Goal: Task Accomplishment & Management: Complete application form

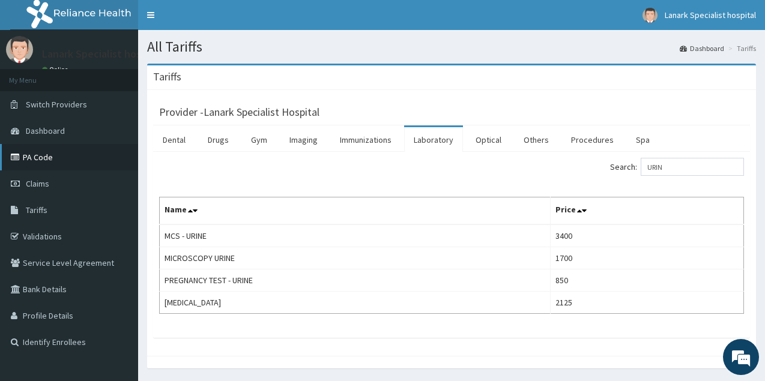
click at [43, 161] on link "PA Code" at bounding box center [69, 157] width 138 height 26
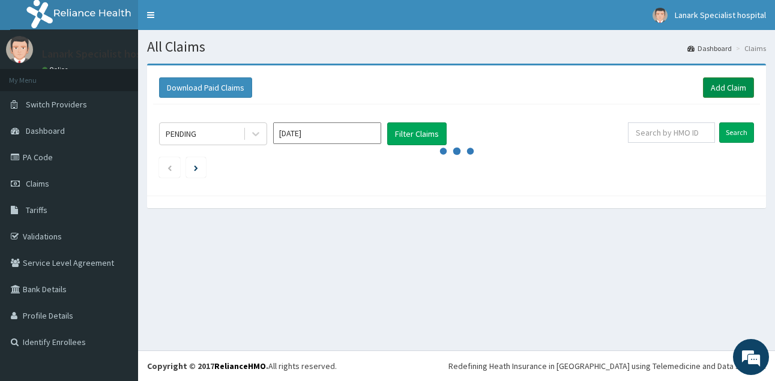
click at [730, 86] on link "Add Claim" at bounding box center [728, 87] width 51 height 20
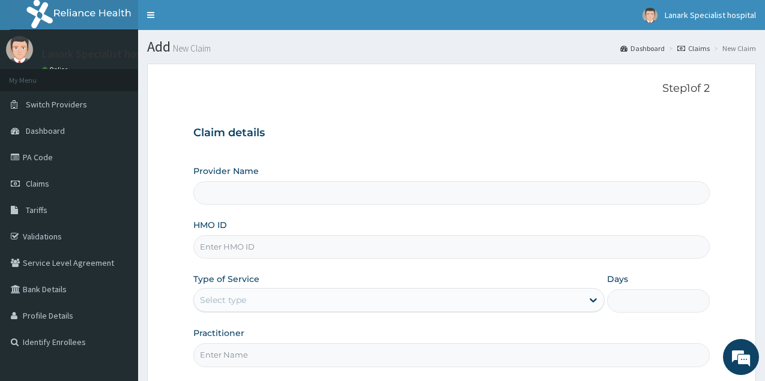
click at [260, 239] on input "HMO ID" at bounding box center [451, 246] width 516 height 23
click at [232, 241] on input "HMO ID" at bounding box center [451, 246] width 516 height 23
click at [259, 250] on input "HMO ID" at bounding box center [451, 246] width 516 height 23
click at [233, 192] on input "Provider Name" at bounding box center [451, 192] width 516 height 23
click at [231, 254] on input "HMO ID" at bounding box center [451, 246] width 516 height 23
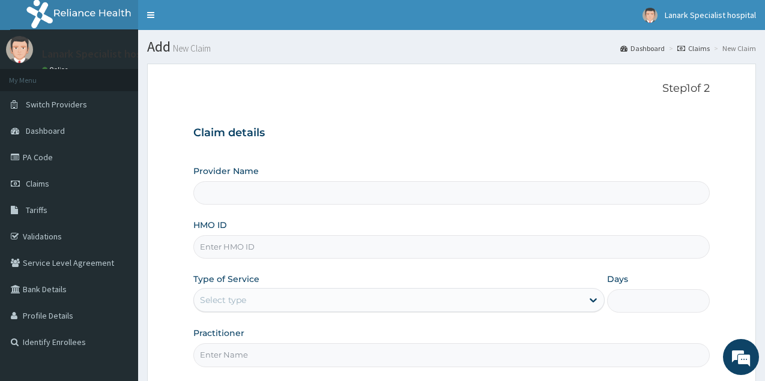
click at [247, 237] on input "HMO ID" at bounding box center [451, 246] width 516 height 23
click at [283, 157] on div "Claim details Provider Name HMO ID Type of Service Select type Days Practitioner" at bounding box center [451, 241] width 516 height 252
click at [81, 184] on link "Claims" at bounding box center [69, 184] width 138 height 26
click at [266, 247] on input "HMO ID" at bounding box center [451, 246] width 516 height 23
click at [316, 153] on div "Claim details Provider Name HMO ID Type of Service Select type Days Practitioner" at bounding box center [451, 241] width 516 height 252
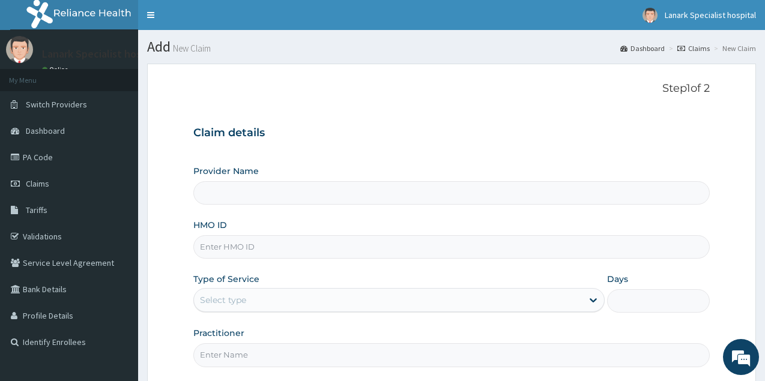
click at [301, 243] on input "HMO ID" at bounding box center [451, 246] width 516 height 23
type input "Lanark Specialist Hospital"
click at [259, 251] on input "HMO ID" at bounding box center [451, 246] width 516 height 23
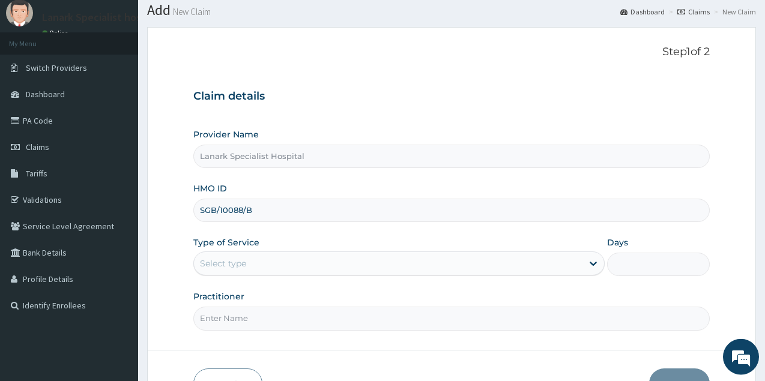
scroll to position [61, 0]
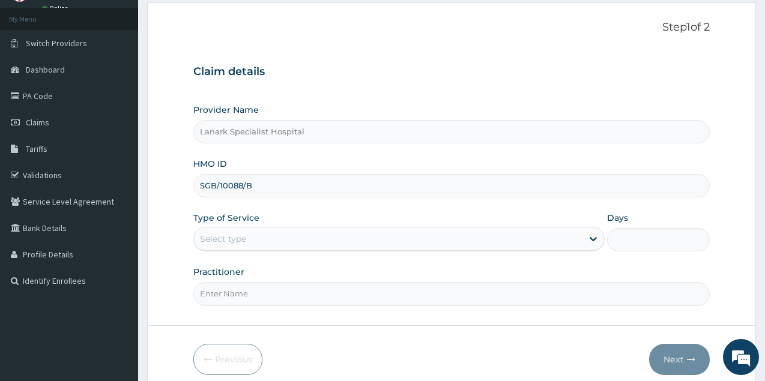
click at [216, 187] on input "SGB/10088/B" at bounding box center [451, 185] width 516 height 23
type input "SBG/10088/B"
click at [278, 205] on div "Provider Name Lanark Specialist Hospital HMO ID SBG/10088/B Type of Service Sel…" at bounding box center [451, 205] width 516 height 202
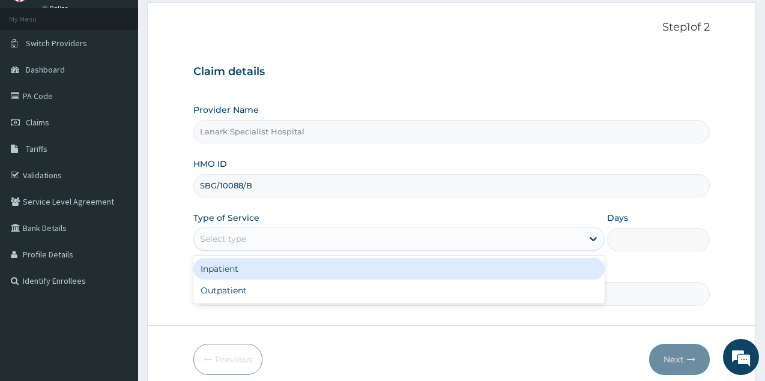
drag, startPoint x: 247, startPoint y: 228, endPoint x: 247, endPoint y: 244, distance: 15.6
click at [247, 235] on div "Select type" at bounding box center [398, 239] width 411 height 24
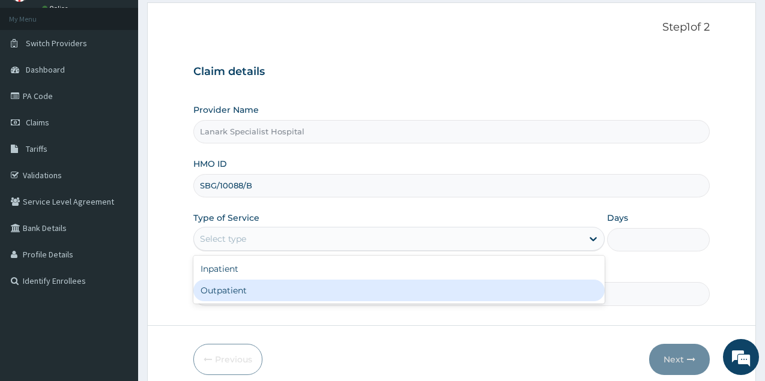
click at [236, 287] on div "Outpatient" at bounding box center [398, 291] width 411 height 22
type input "1"
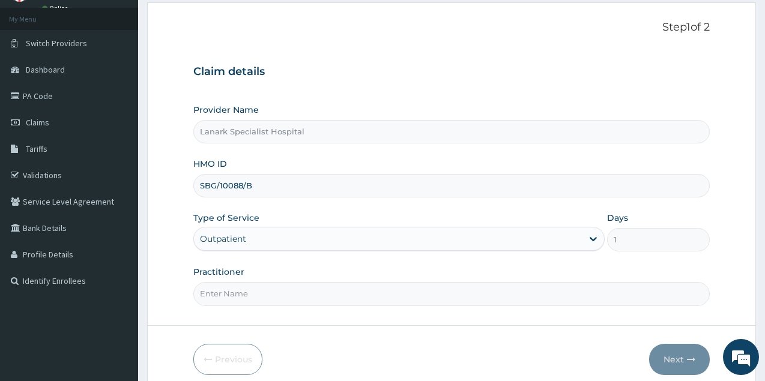
drag, startPoint x: 243, startPoint y: 281, endPoint x: 244, endPoint y: 288, distance: 7.3
click at [243, 286] on div "Practitioner" at bounding box center [451, 286] width 516 height 40
click at [244, 295] on input "Practitioner" at bounding box center [451, 293] width 516 height 23
type input "DR OYENIRAN"
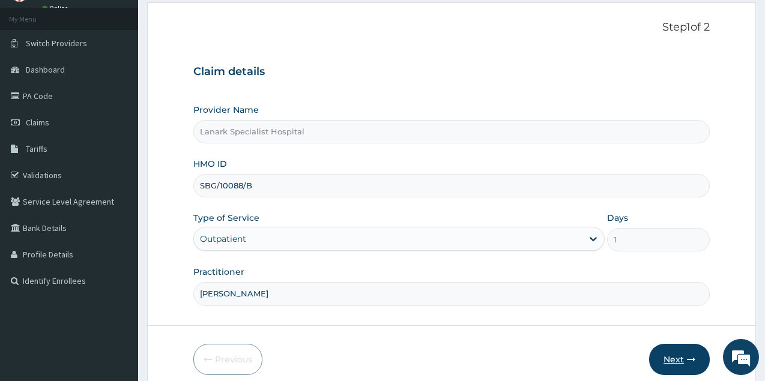
click at [682, 358] on button "Next" at bounding box center [679, 359] width 61 height 31
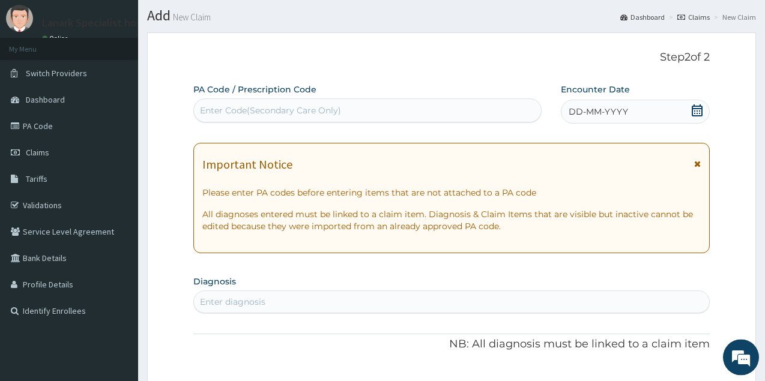
scroll to position [0, 0]
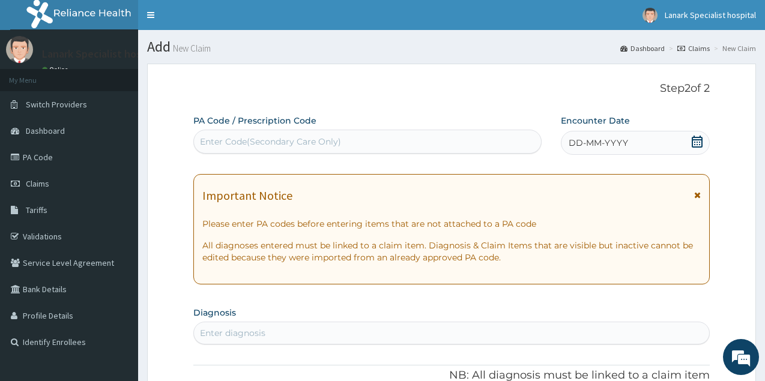
click at [476, 140] on div "Enter Code(Secondary Care Only)" at bounding box center [367, 141] width 347 height 19
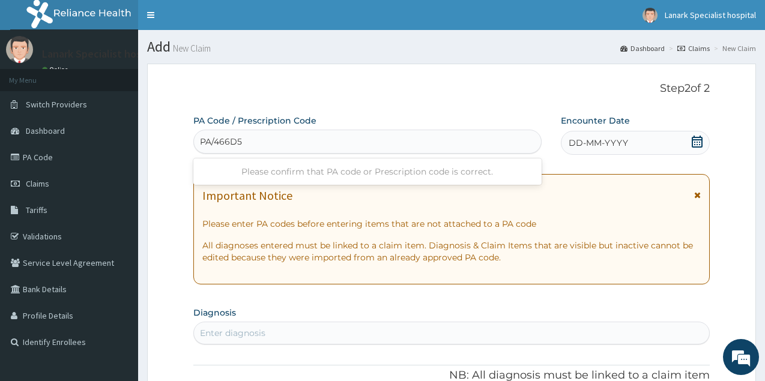
type input "PA/466D57"
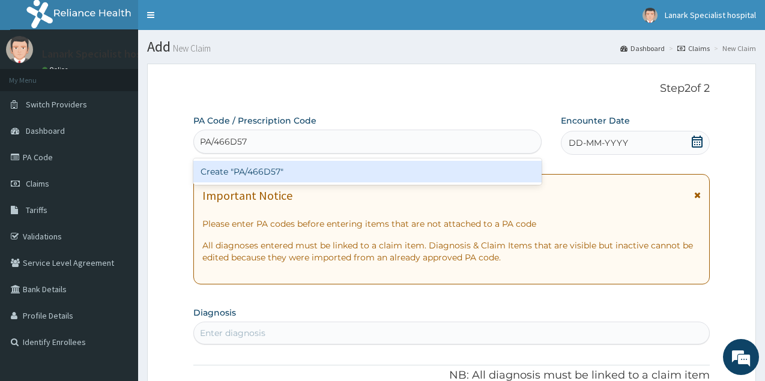
click at [437, 176] on div "Create "PA/466D57"" at bounding box center [367, 172] width 348 height 22
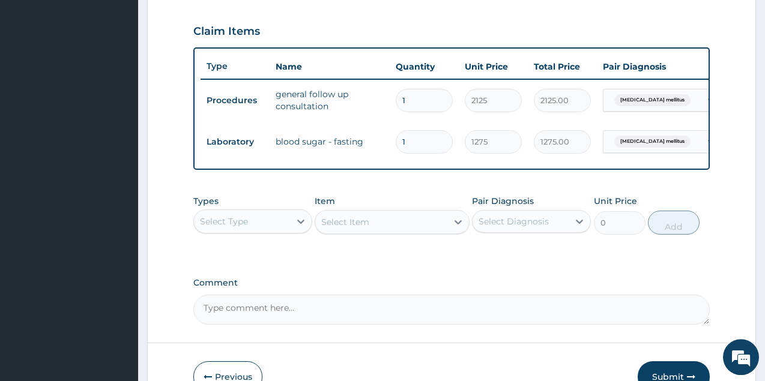
scroll to position [295, 0]
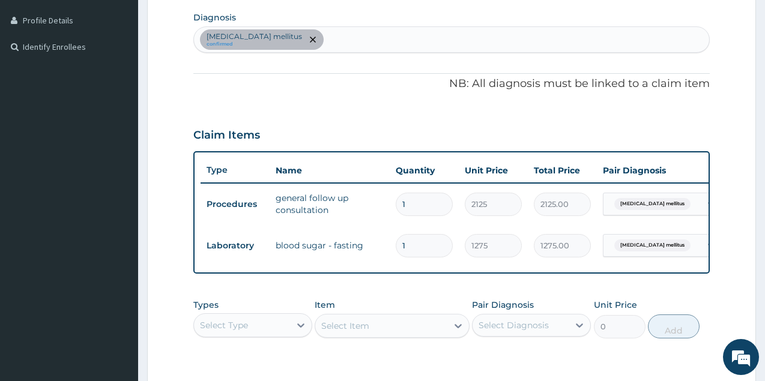
click at [309, 203] on td "general follow up consultation" at bounding box center [330, 204] width 120 height 36
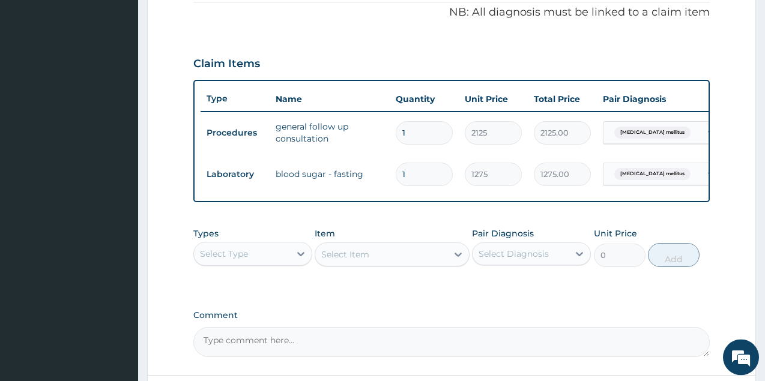
scroll to position [418, 0]
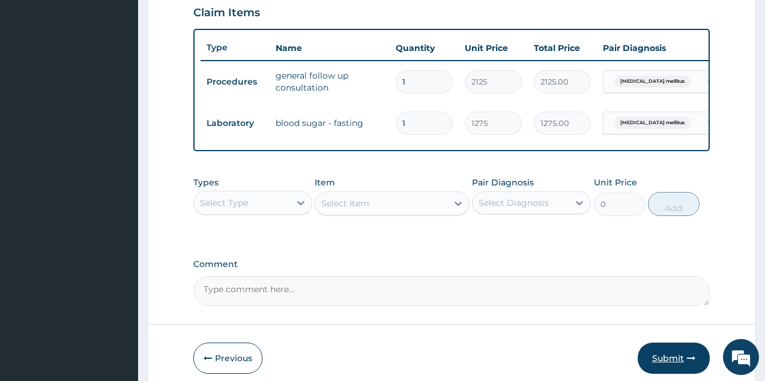
click at [664, 370] on button "Submit" at bounding box center [674, 358] width 72 height 31
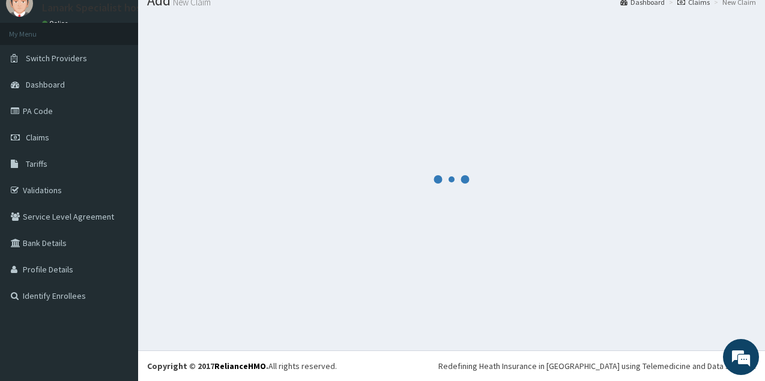
scroll to position [46, 0]
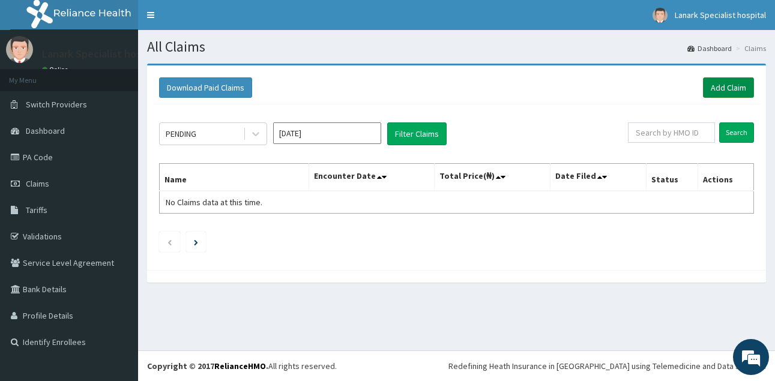
click at [725, 92] on link "Add Claim" at bounding box center [728, 87] width 51 height 20
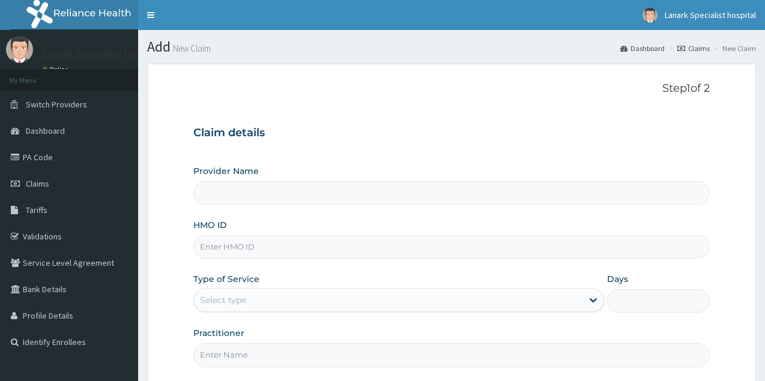
scroll to position [113, 0]
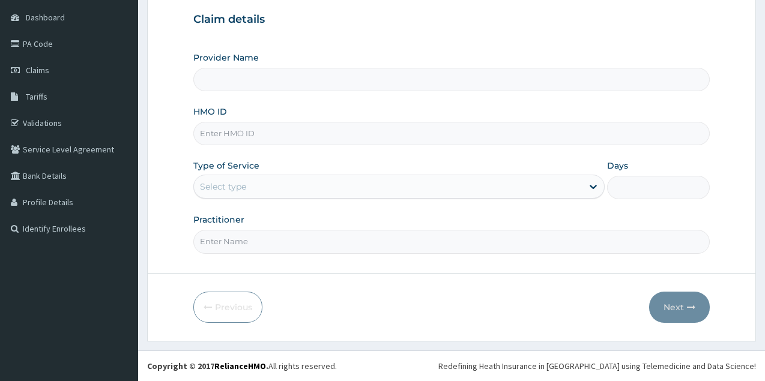
click at [306, 134] on input "HMO ID" at bounding box center [451, 133] width 516 height 23
click at [276, 126] on input "HMO ID" at bounding box center [451, 133] width 516 height 23
click at [274, 123] on input "HMO ID" at bounding box center [451, 133] width 516 height 23
click at [289, 80] on input "Provider Name" at bounding box center [451, 79] width 516 height 23
click at [280, 110] on div "HMO ID" at bounding box center [451, 126] width 516 height 40
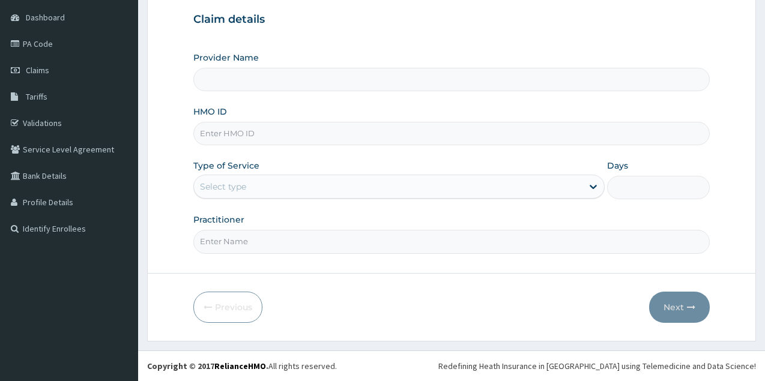
scroll to position [0, 0]
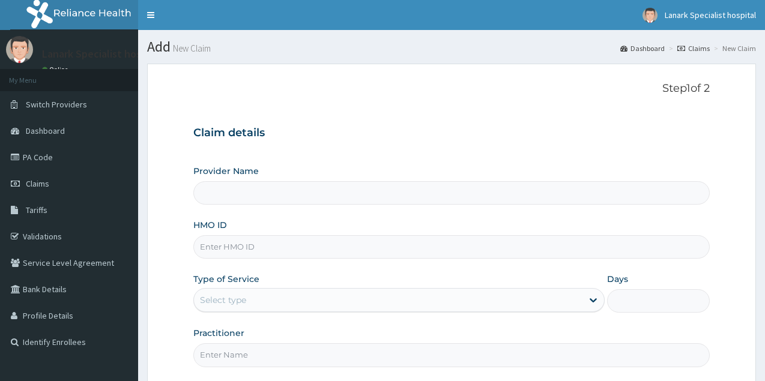
click at [306, 252] on input "HMO ID" at bounding box center [451, 246] width 516 height 23
click at [289, 228] on div "HMO ID" at bounding box center [451, 239] width 516 height 40
click at [321, 156] on div "Claim details Provider Name HMO ID Type of Service Select type Days Practitioner" at bounding box center [451, 241] width 516 height 252
click at [169, 200] on form "Step 1 of 2 Claim details Provider Name HMO ID Type of Service Select type Days…" at bounding box center [451, 259] width 609 height 391
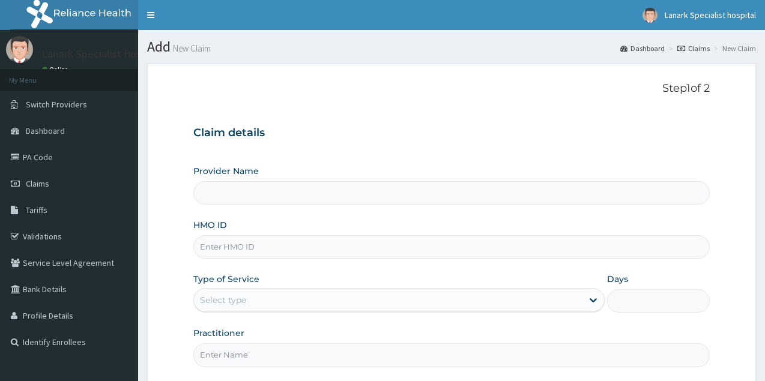
scroll to position [113, 0]
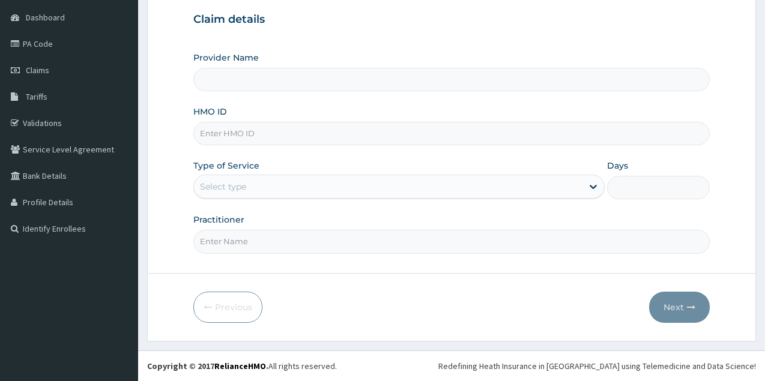
type input "Lanark Specialist Hospital"
click at [237, 136] on input "HMO ID" at bounding box center [451, 133] width 516 height 23
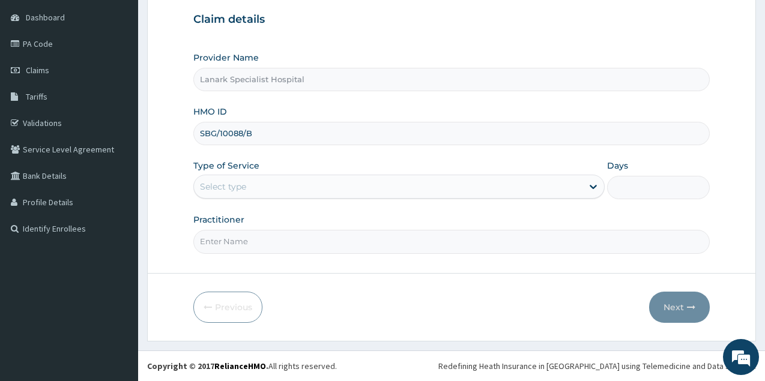
type input "SBG/10088/B"
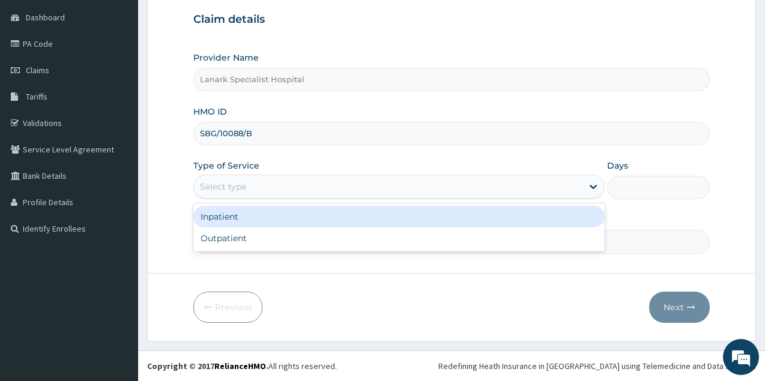
drag, startPoint x: 249, startPoint y: 191, endPoint x: 249, endPoint y: 216, distance: 25.2
click at [249, 198] on div "Select type" at bounding box center [398, 187] width 411 height 24
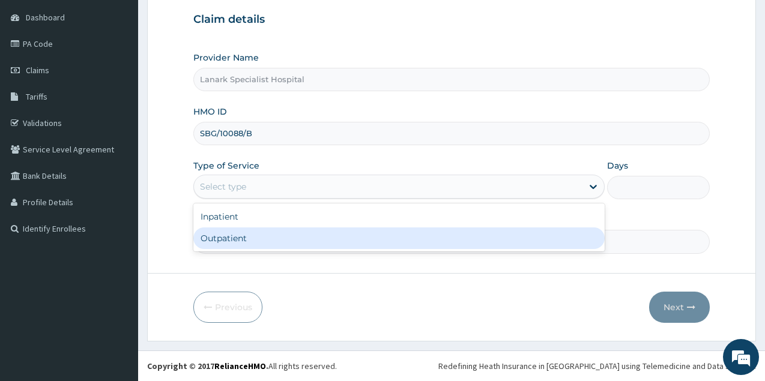
click at [246, 237] on div "Outpatient" at bounding box center [398, 239] width 411 height 22
type input "1"
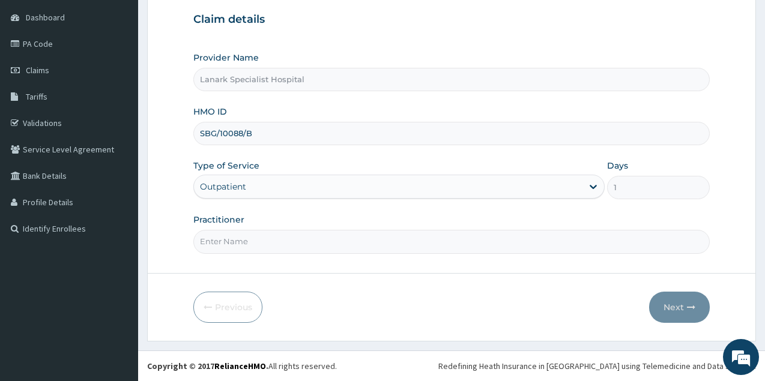
click at [246, 238] on input "Practitioner" at bounding box center [451, 241] width 516 height 23
type input "DR OYENIRAN"
click at [675, 306] on button "Next" at bounding box center [679, 307] width 61 height 31
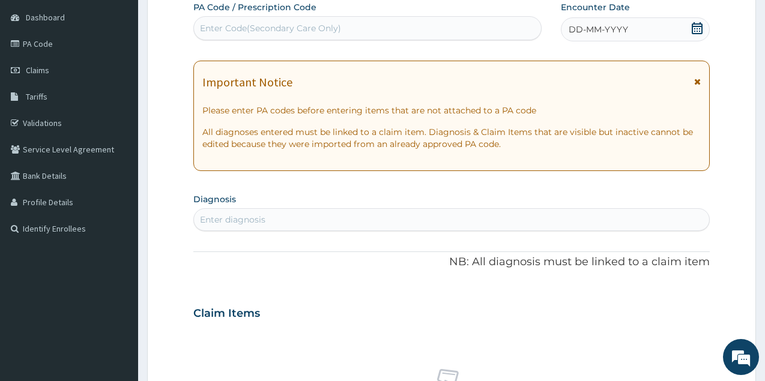
click at [459, 31] on div "Enter Code(Secondary Care Only)" at bounding box center [367, 28] width 347 height 19
type input "PA/E41642"
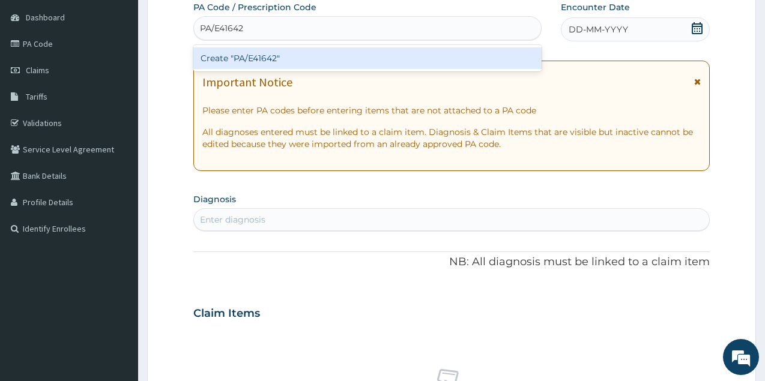
click at [393, 58] on div "Create "PA/E41642"" at bounding box center [367, 58] width 348 height 22
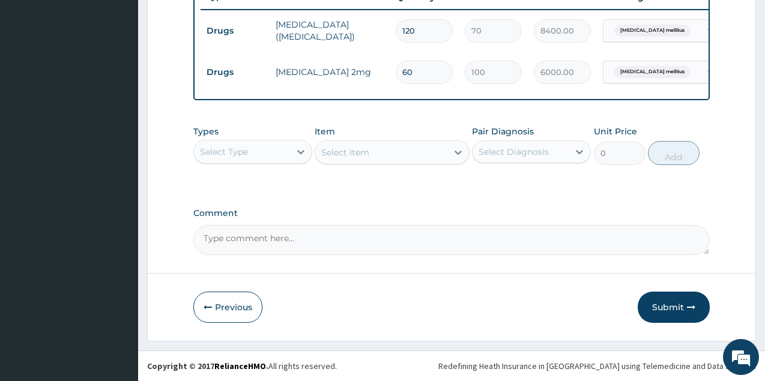
scroll to position [479, 0]
click at [671, 303] on button "Submit" at bounding box center [674, 307] width 72 height 31
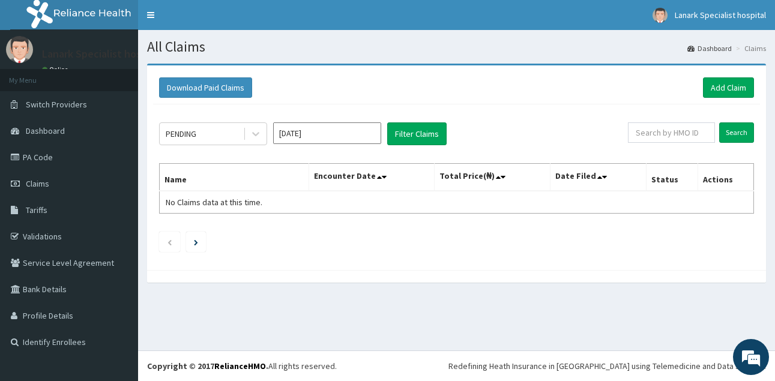
drag, startPoint x: 205, startPoint y: 129, endPoint x: 205, endPoint y: 150, distance: 21.6
click at [205, 134] on div "PENDING" at bounding box center [201, 133] width 83 height 19
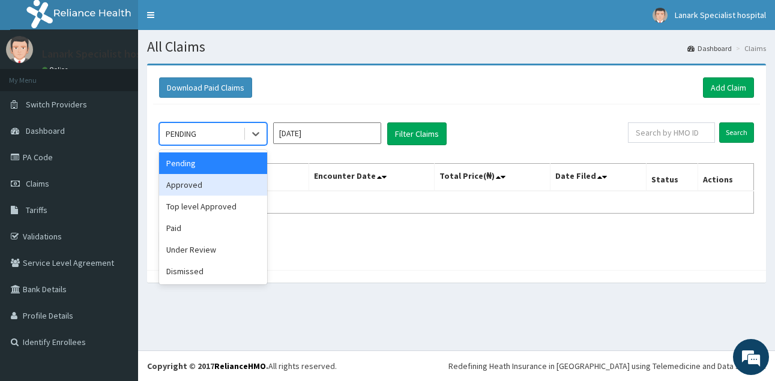
click at [201, 187] on div "Approved" at bounding box center [213, 185] width 108 height 22
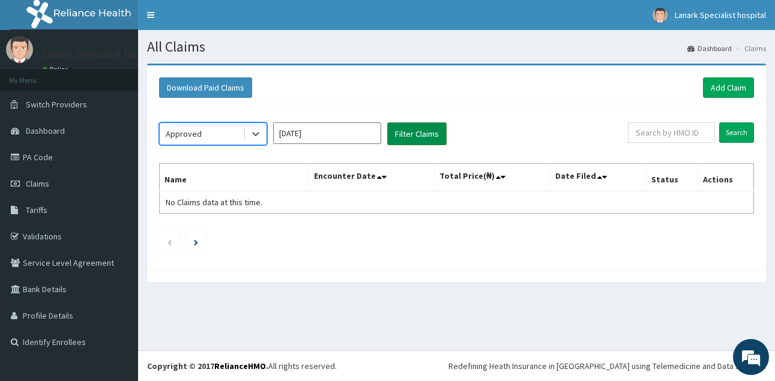
click at [399, 131] on button "Filter Claims" at bounding box center [416, 133] width 59 height 23
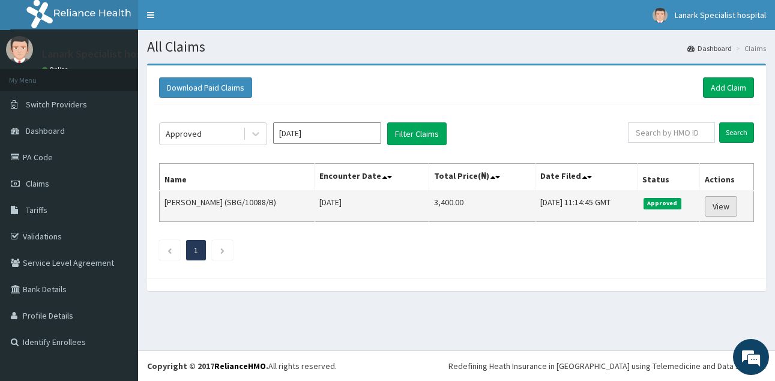
click at [719, 204] on link "View" at bounding box center [721, 206] width 32 height 20
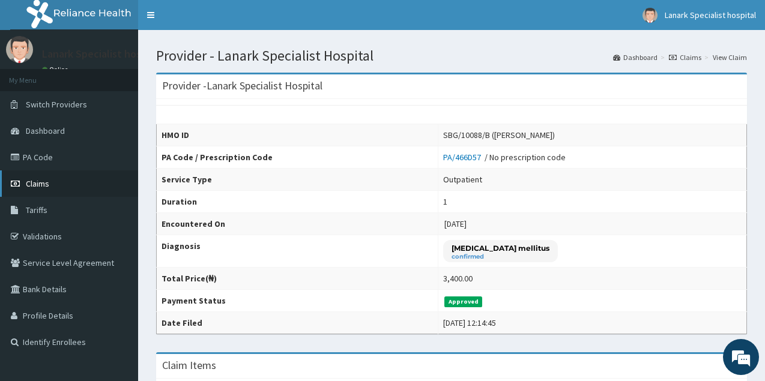
click at [49, 187] on span "Claims" at bounding box center [37, 183] width 23 height 11
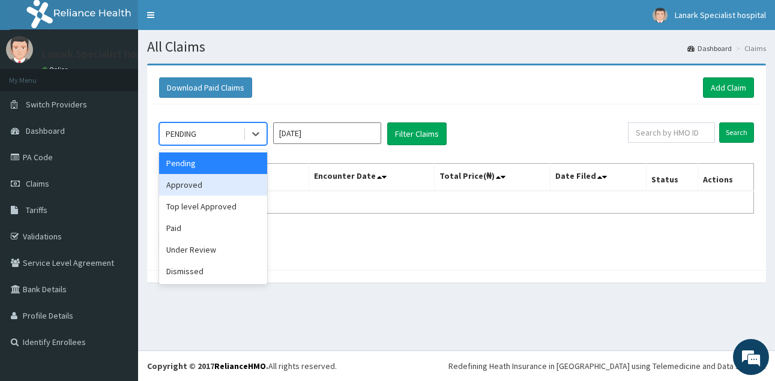
click at [213, 185] on div "Approved" at bounding box center [213, 185] width 108 height 22
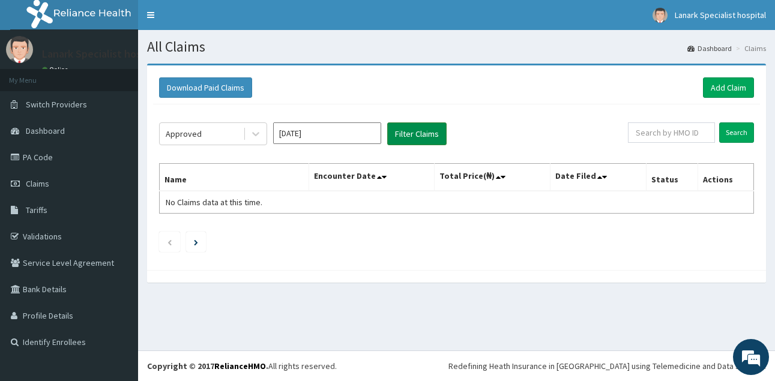
click at [417, 137] on button "Filter Claims" at bounding box center [416, 133] width 59 height 23
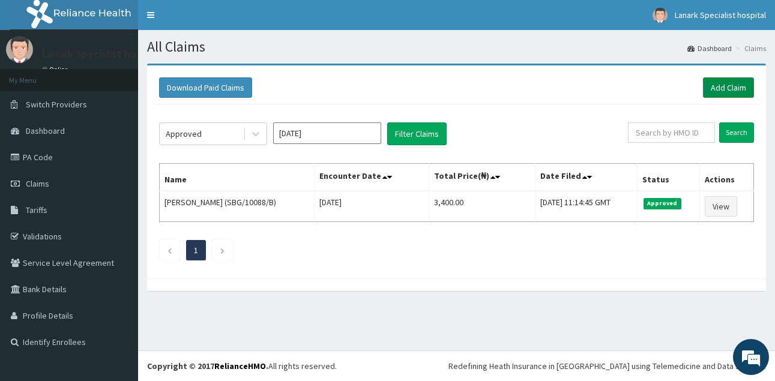
click at [732, 84] on link "Add Claim" at bounding box center [728, 87] width 51 height 20
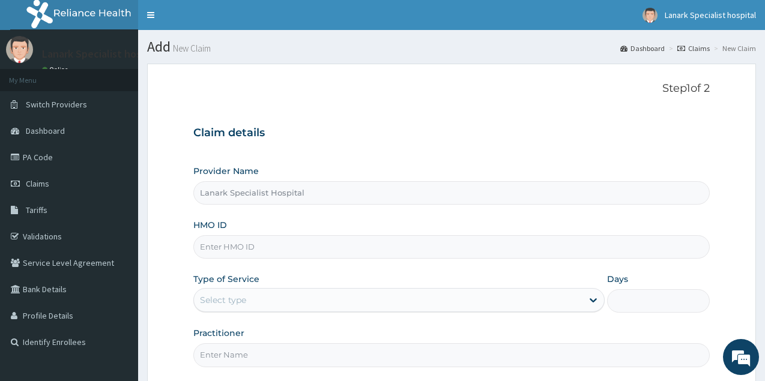
type input "Lanark Specialist Hospital"
click at [55, 187] on link "Claims" at bounding box center [69, 184] width 138 height 26
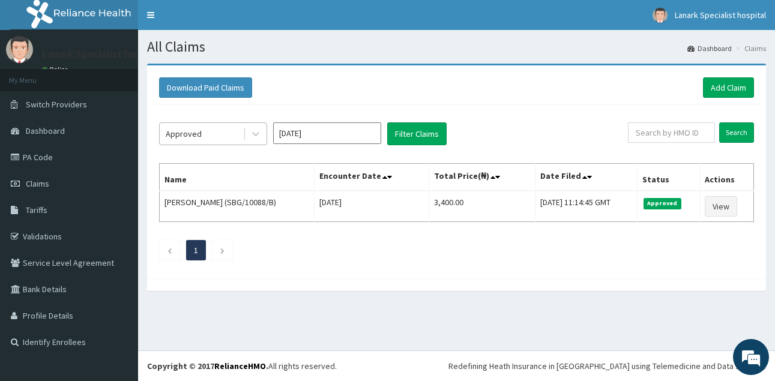
drag, startPoint x: 201, startPoint y: 134, endPoint x: 196, endPoint y: 144, distance: 11.0
click at [200, 134] on div "Approved" at bounding box center [201, 133] width 83 height 19
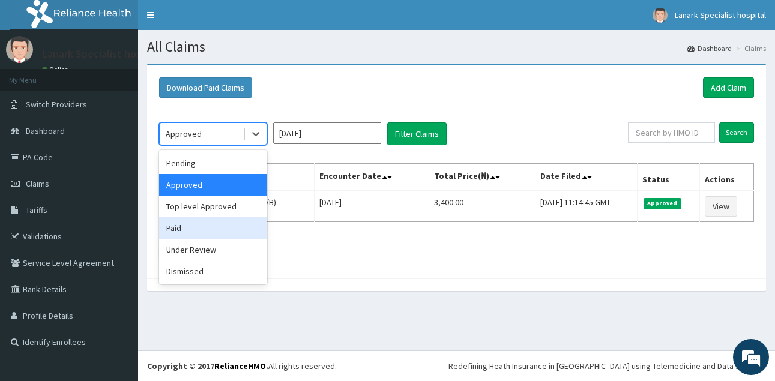
click at [190, 225] on div "Paid" at bounding box center [213, 228] width 108 height 22
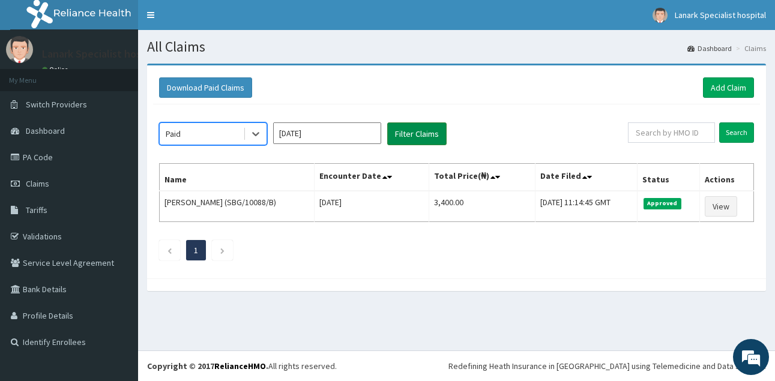
click at [423, 128] on button "Filter Claims" at bounding box center [416, 133] width 59 height 23
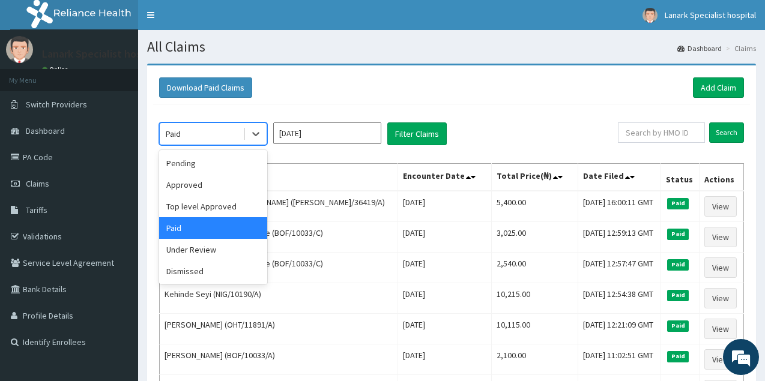
click at [201, 138] on div "Paid" at bounding box center [201, 133] width 83 height 19
click at [192, 181] on div "Approved" at bounding box center [213, 185] width 108 height 22
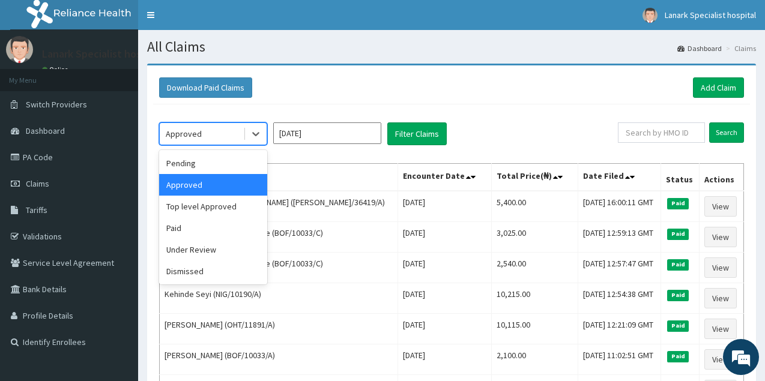
click at [189, 132] on div "Approved" at bounding box center [184, 134] width 36 height 12
click at [190, 169] on div "Pending" at bounding box center [213, 164] width 108 height 22
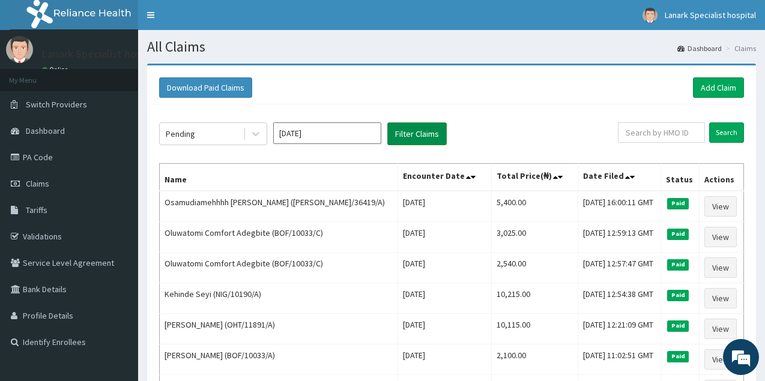
click at [420, 139] on button "Filter Claims" at bounding box center [416, 133] width 59 height 23
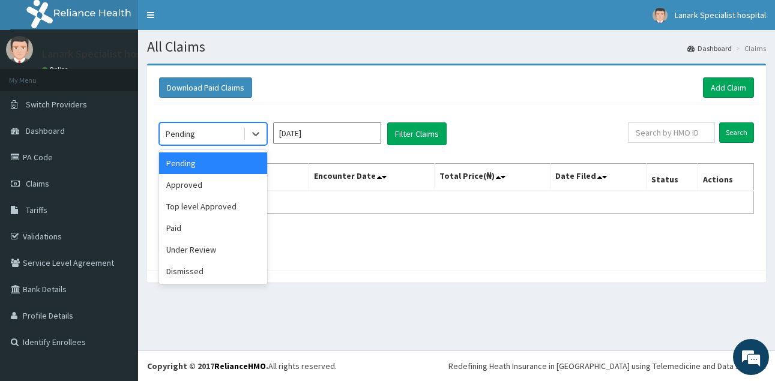
click at [192, 138] on div "Pending" at bounding box center [180, 134] width 29 height 12
click at [193, 248] on div "Under Review" at bounding box center [213, 250] width 108 height 22
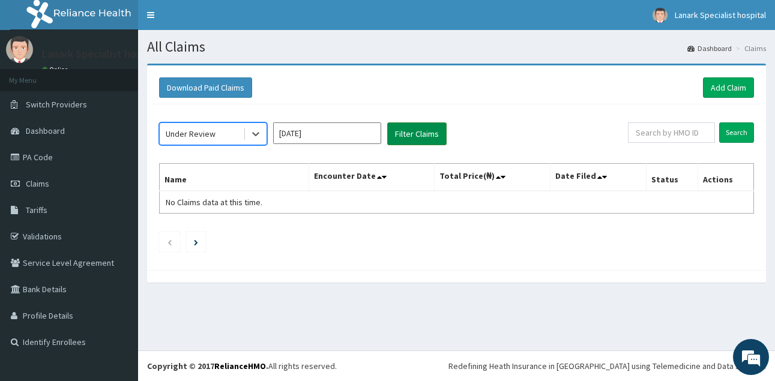
click at [417, 125] on button "Filter Claims" at bounding box center [416, 133] width 59 height 23
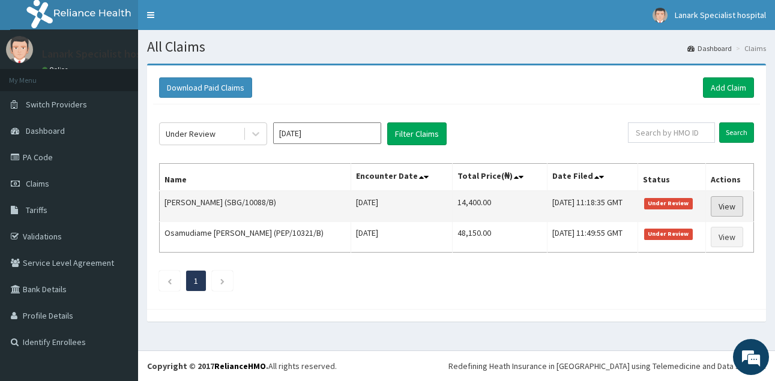
click at [731, 210] on link "View" at bounding box center [727, 206] width 32 height 20
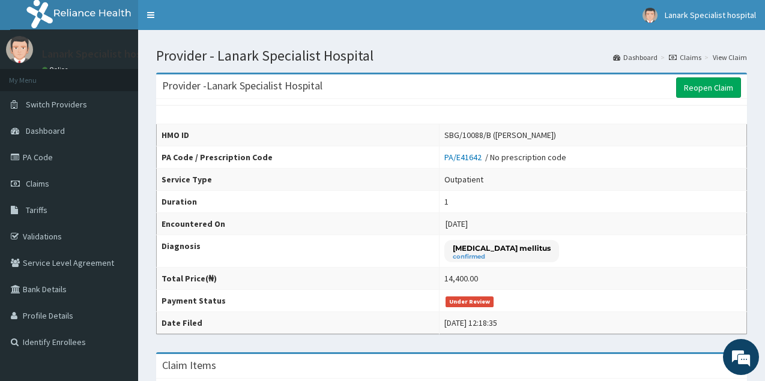
click at [677, 56] on icon at bounding box center [673, 57] width 8 height 7
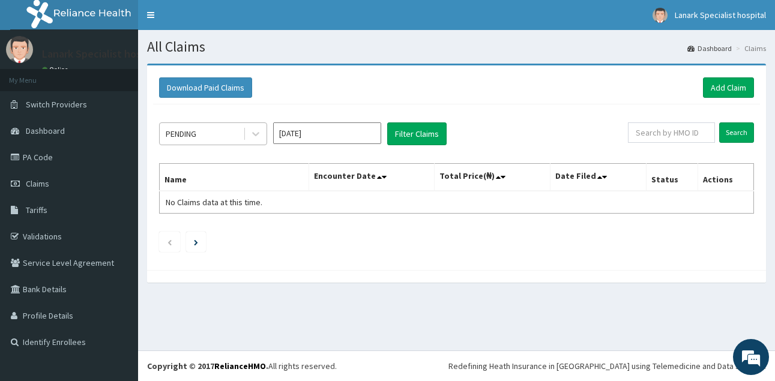
click at [233, 130] on div "PENDING" at bounding box center [201, 133] width 83 height 19
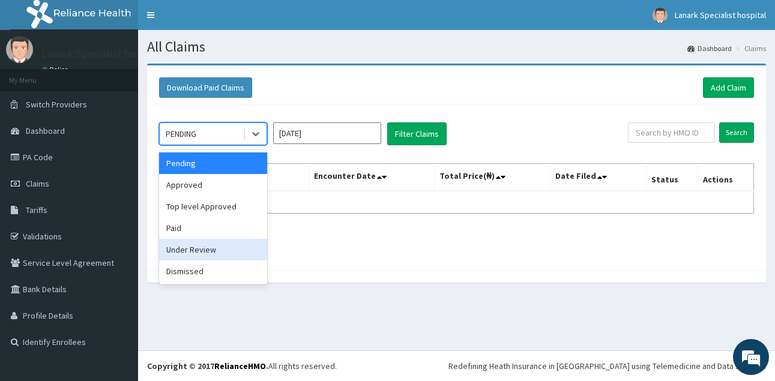
click at [205, 252] on div "Under Review" at bounding box center [213, 250] width 108 height 22
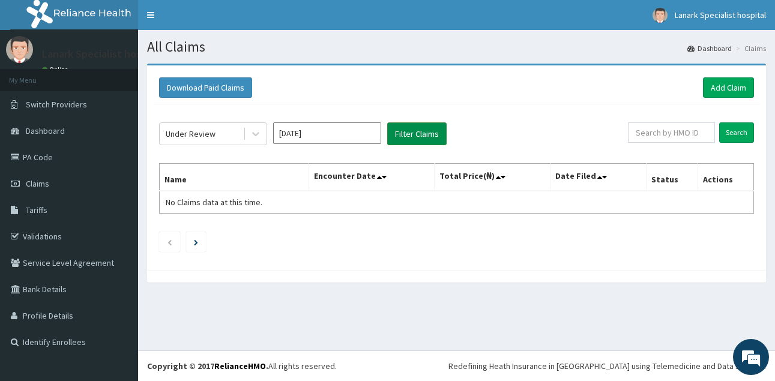
click at [430, 133] on button "Filter Claims" at bounding box center [416, 133] width 59 height 23
